Goal: Subscribe to service/newsletter

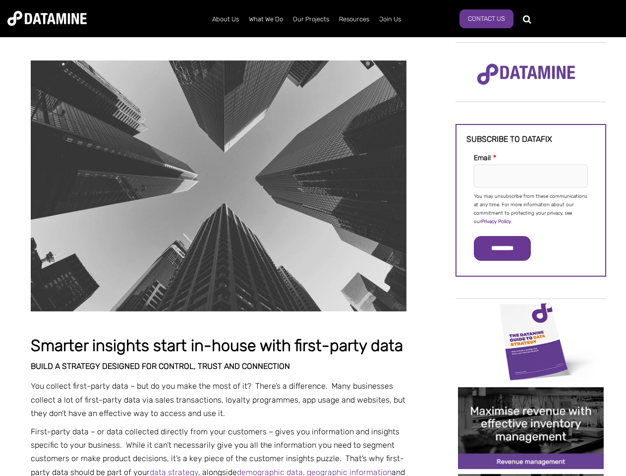
click at [531, 208] on p "You may unsubscribe from these communications at any time. For more information…" at bounding box center [531, 209] width 114 height 34
click at [508, 248] on input "*********" at bounding box center [502, 248] width 57 height 25
click at [531, 208] on p "You may unsubscribe from these communications at any time. For more information…" at bounding box center [531, 209] width 114 height 34
click at [508, 248] on input "*********" at bounding box center [502, 248] width 57 height 25
